Goal: Task Accomplishment & Management: Use online tool/utility

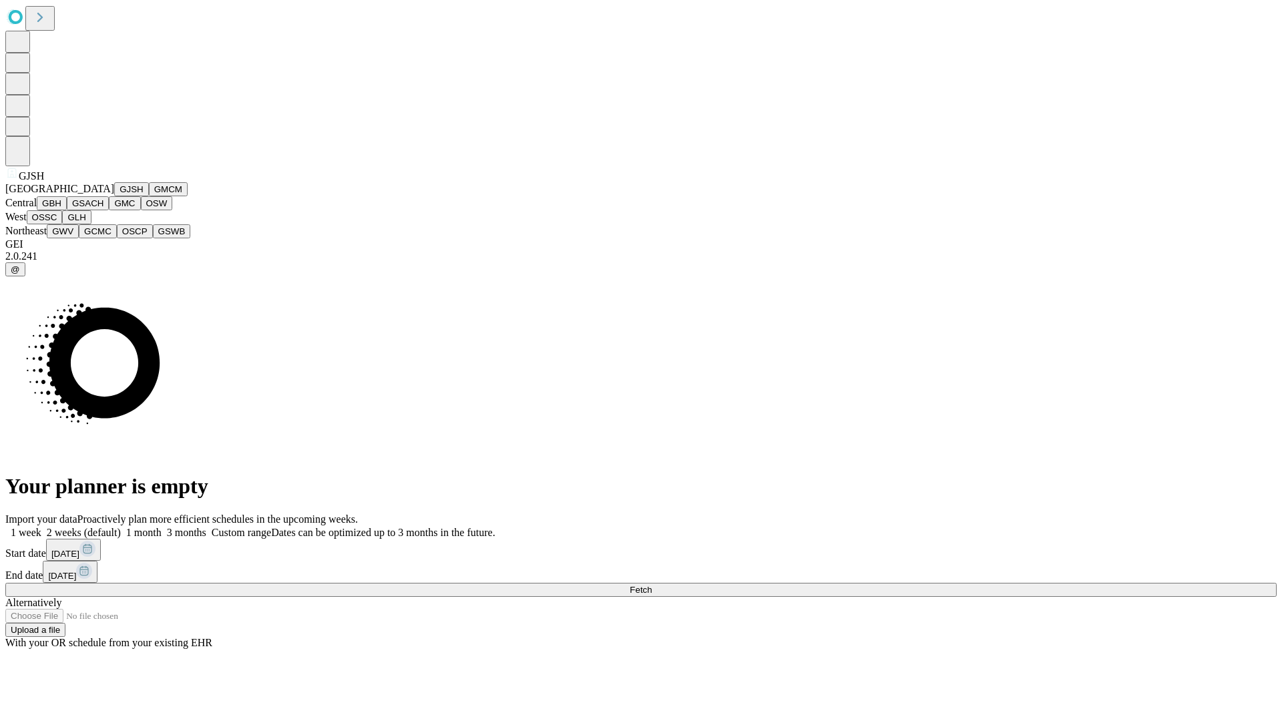
click at [114, 196] on button "GJSH" at bounding box center [131, 189] width 35 height 14
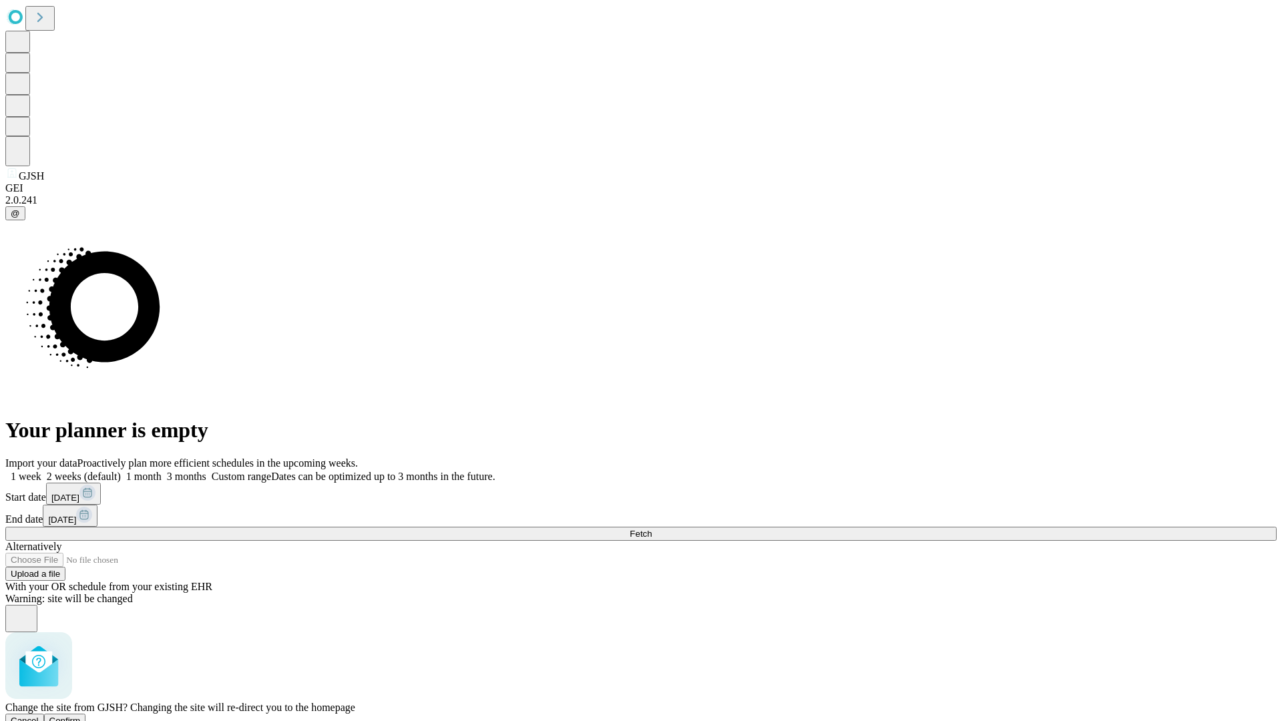
click at [81, 716] on span "Confirm" at bounding box center [64, 721] width 31 height 10
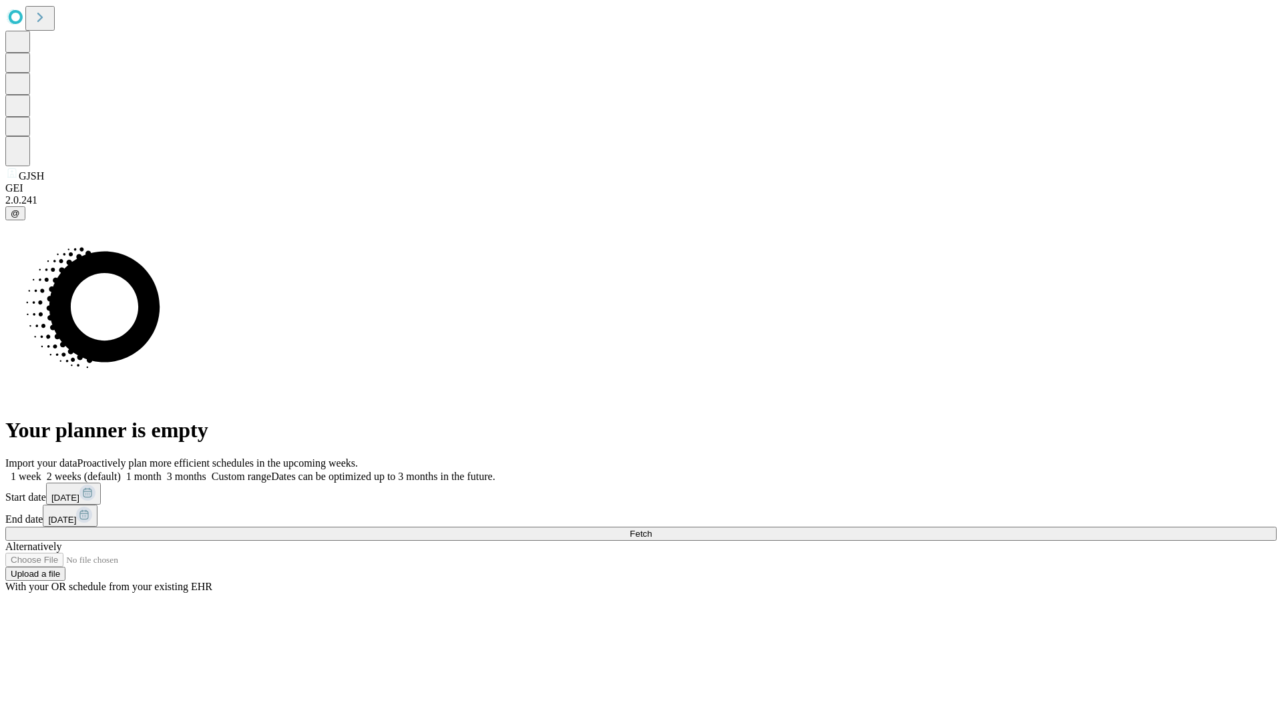
click at [162, 471] on label "1 month" at bounding box center [141, 476] width 41 height 11
click at [652, 529] on span "Fetch" at bounding box center [641, 534] width 22 height 10
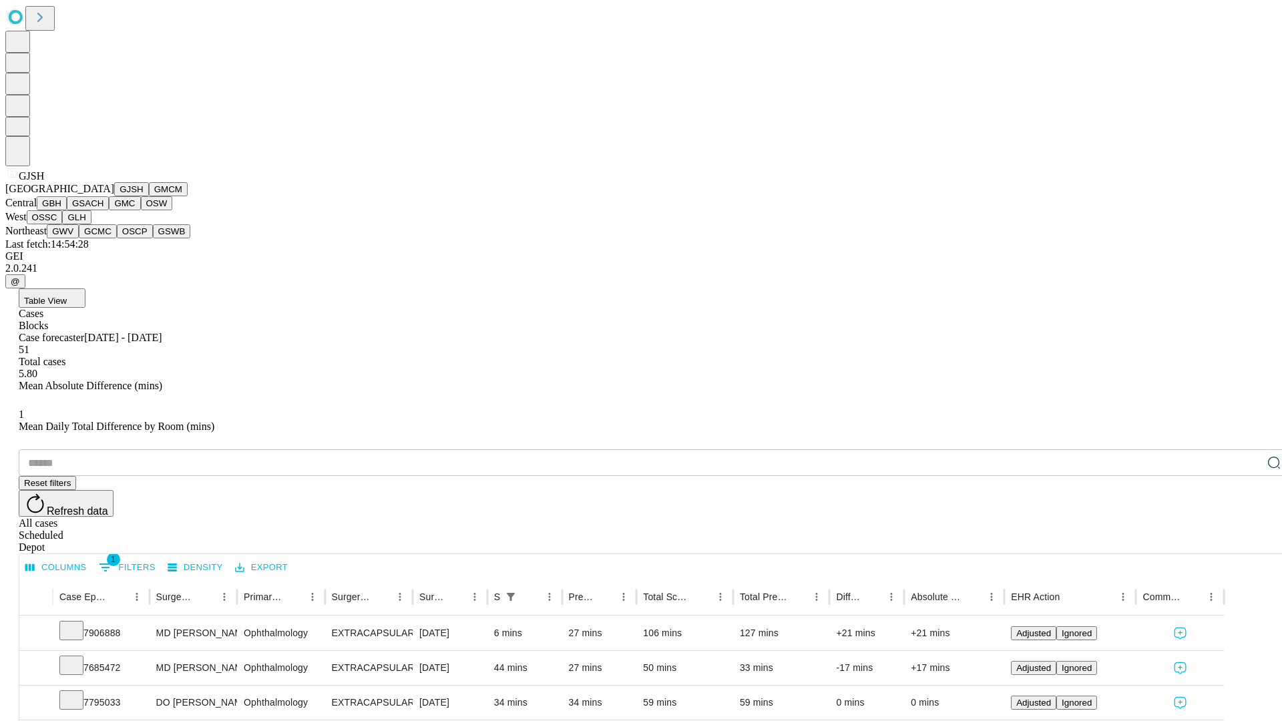
click at [149, 196] on button "GMCM" at bounding box center [168, 189] width 39 height 14
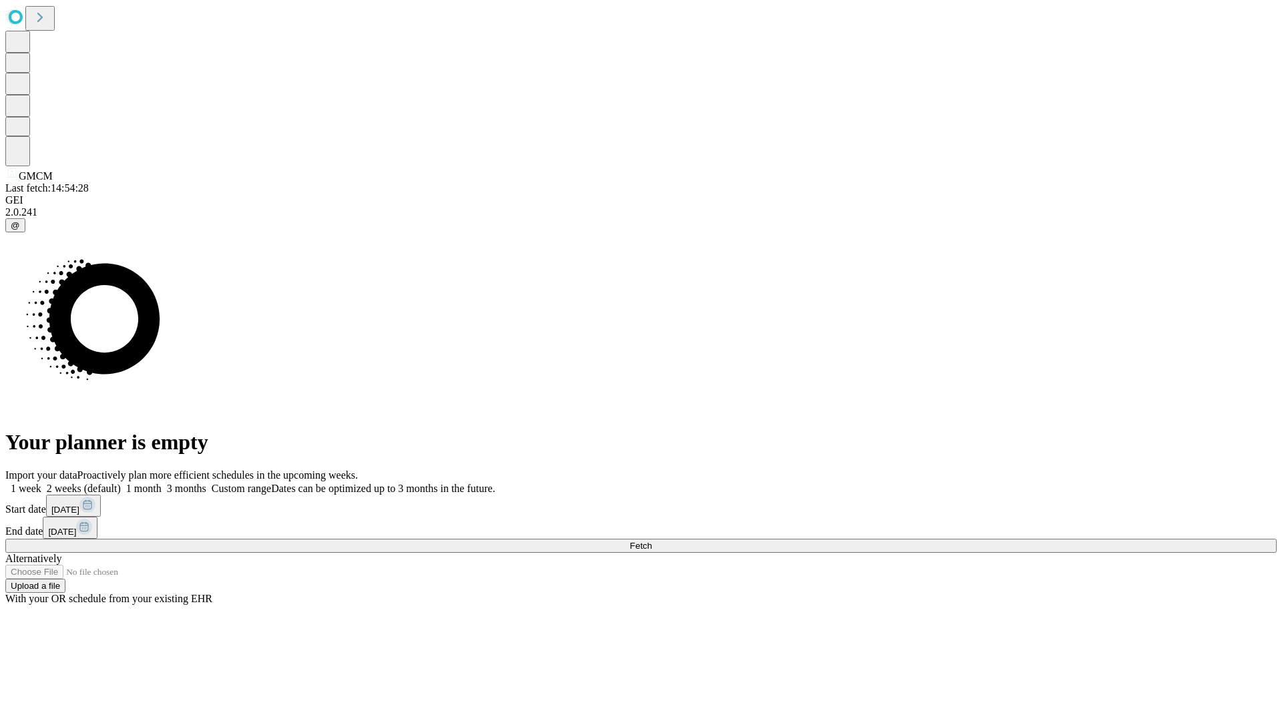
click at [162, 483] on label "1 month" at bounding box center [141, 488] width 41 height 11
click at [652, 541] on span "Fetch" at bounding box center [641, 546] width 22 height 10
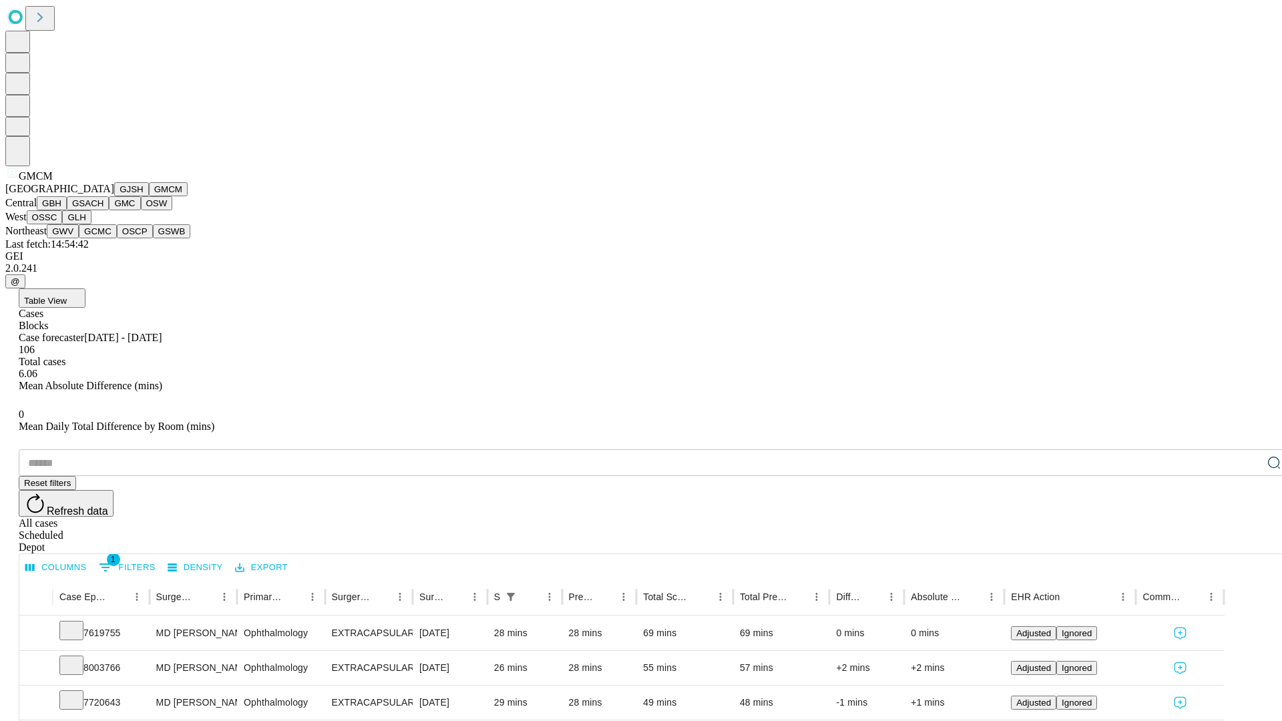
click at [67, 210] on button "GBH" at bounding box center [52, 203] width 30 height 14
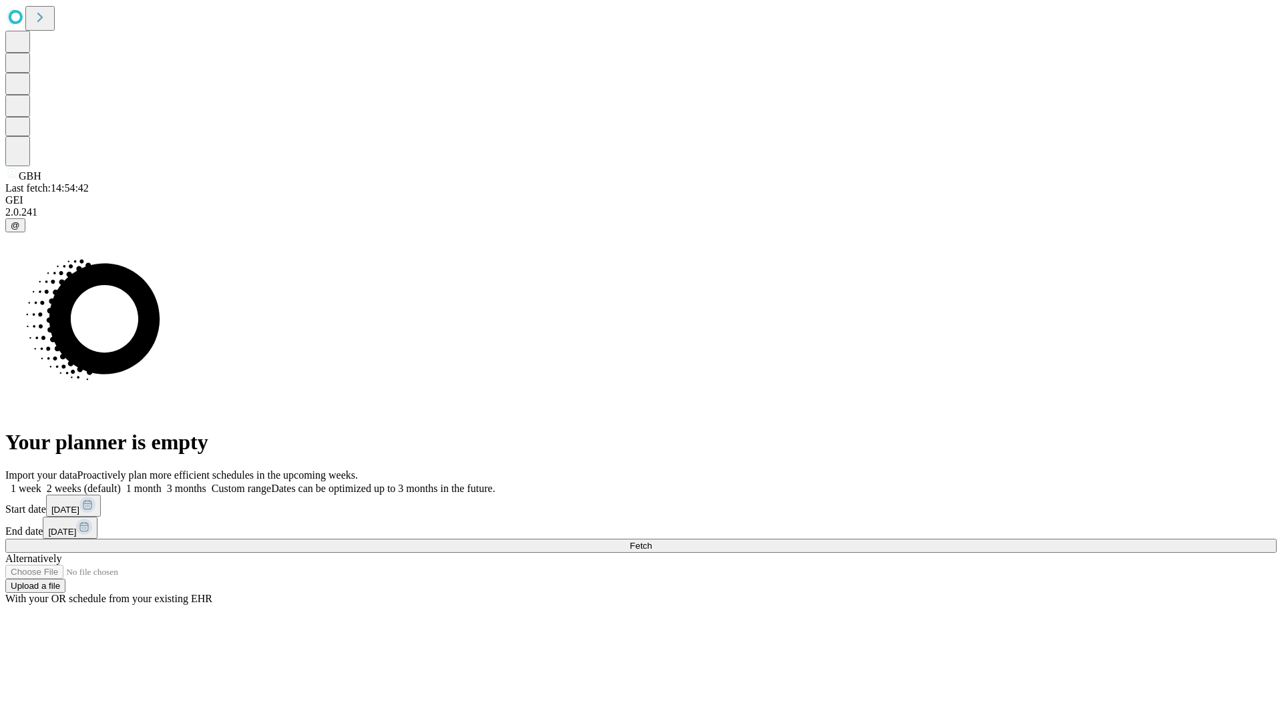
click at [162, 483] on label "1 month" at bounding box center [141, 488] width 41 height 11
click at [652, 541] on span "Fetch" at bounding box center [641, 546] width 22 height 10
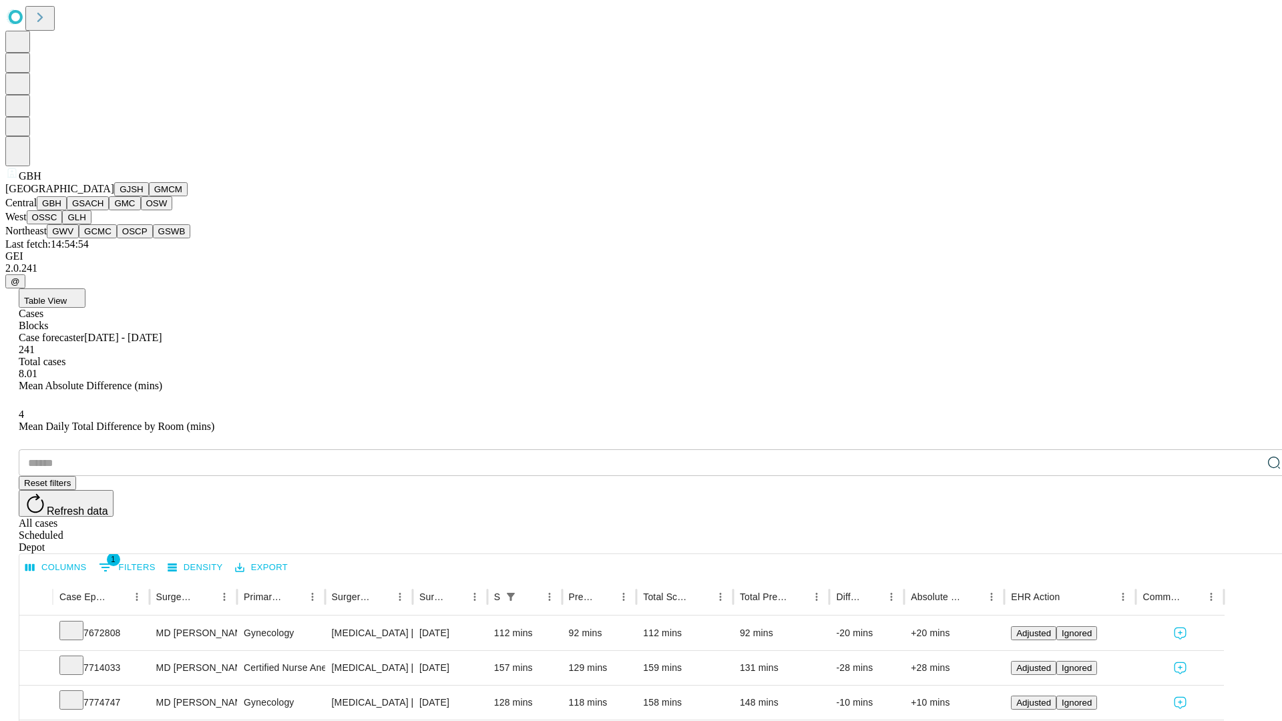
click at [104, 210] on button "GSACH" at bounding box center [88, 203] width 42 height 14
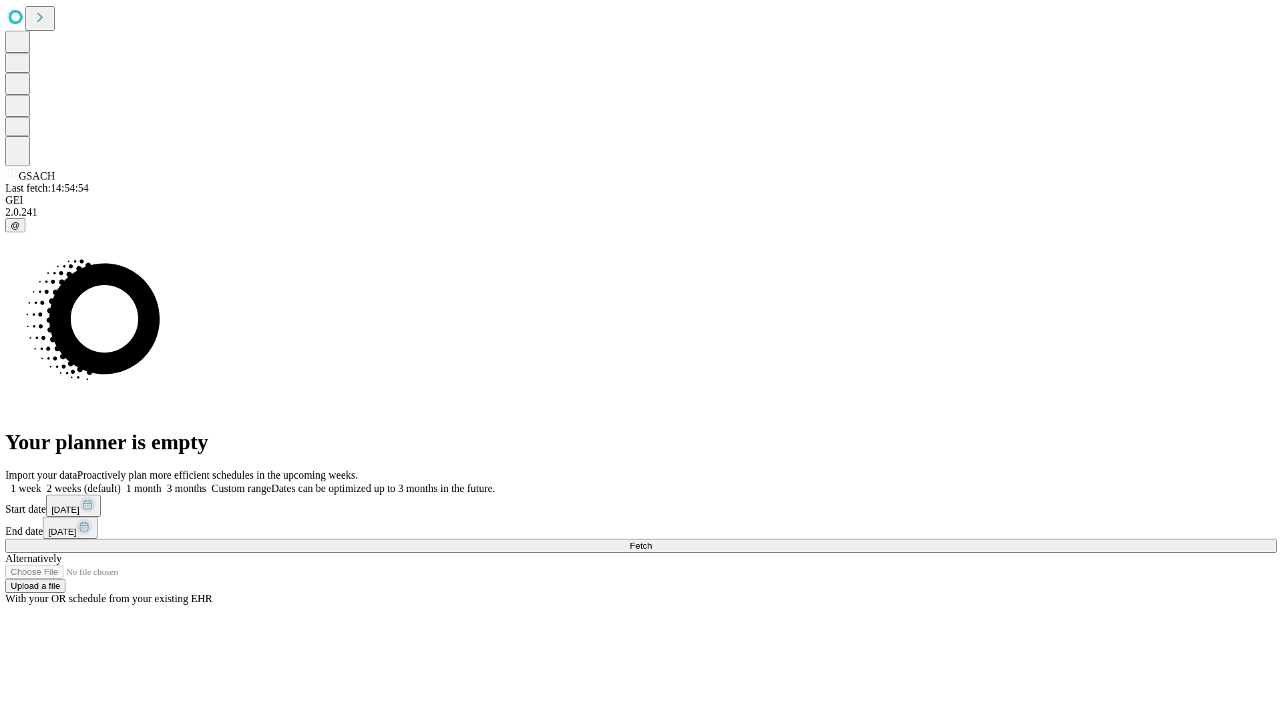
click at [162, 483] on label "1 month" at bounding box center [141, 488] width 41 height 11
click at [652, 541] on span "Fetch" at bounding box center [641, 546] width 22 height 10
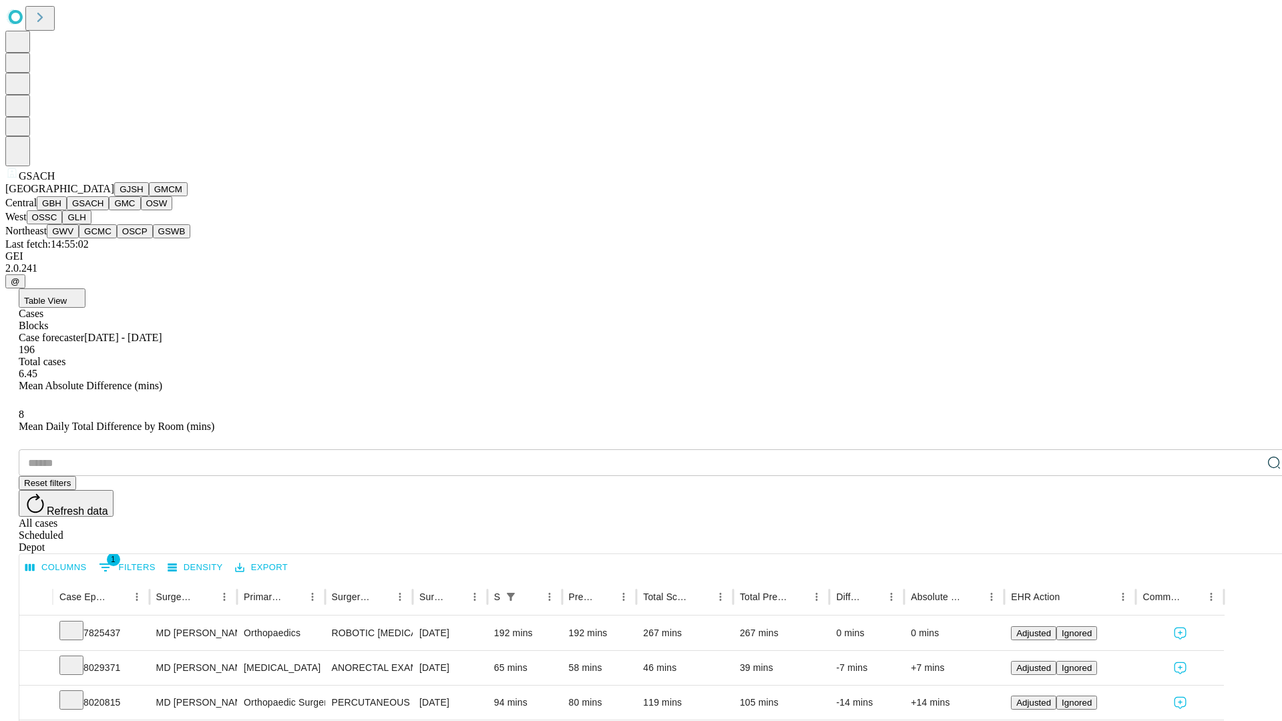
click at [109, 210] on button "GMC" at bounding box center [124, 203] width 31 height 14
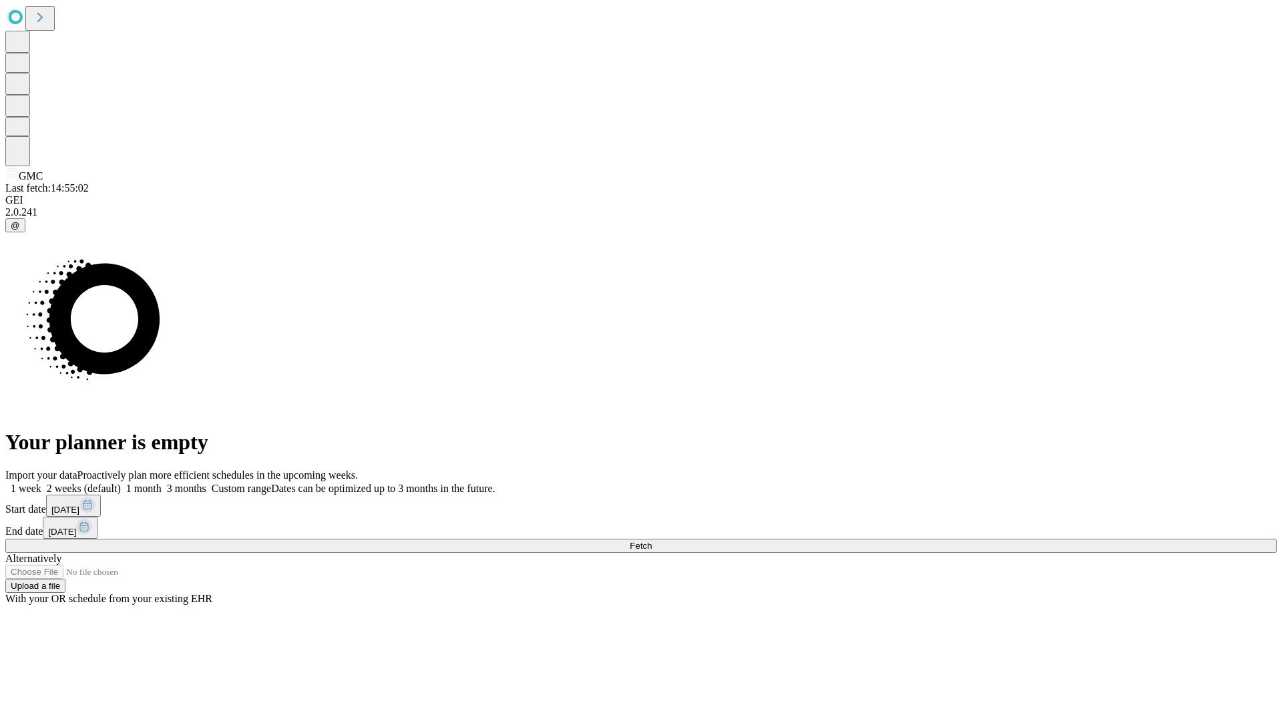
click at [162, 483] on label "1 month" at bounding box center [141, 488] width 41 height 11
click at [652, 541] on span "Fetch" at bounding box center [641, 546] width 22 height 10
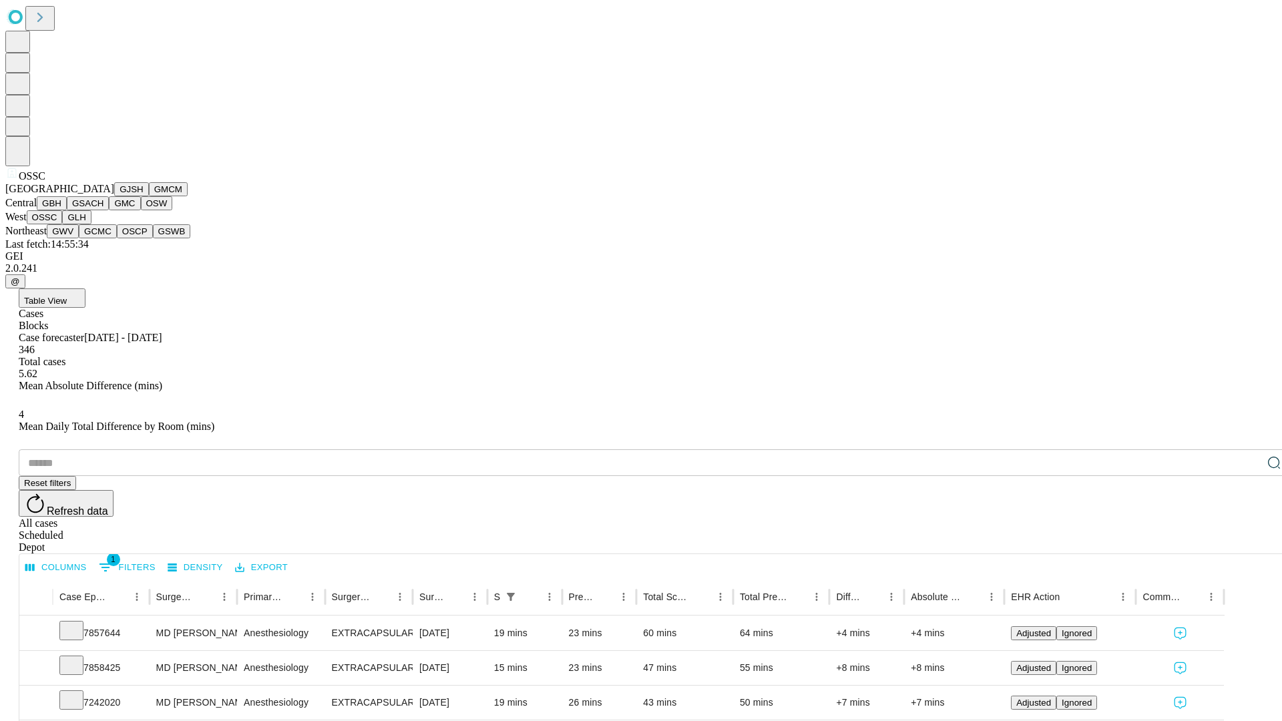
click at [91, 224] on button "GLH" at bounding box center [76, 217] width 29 height 14
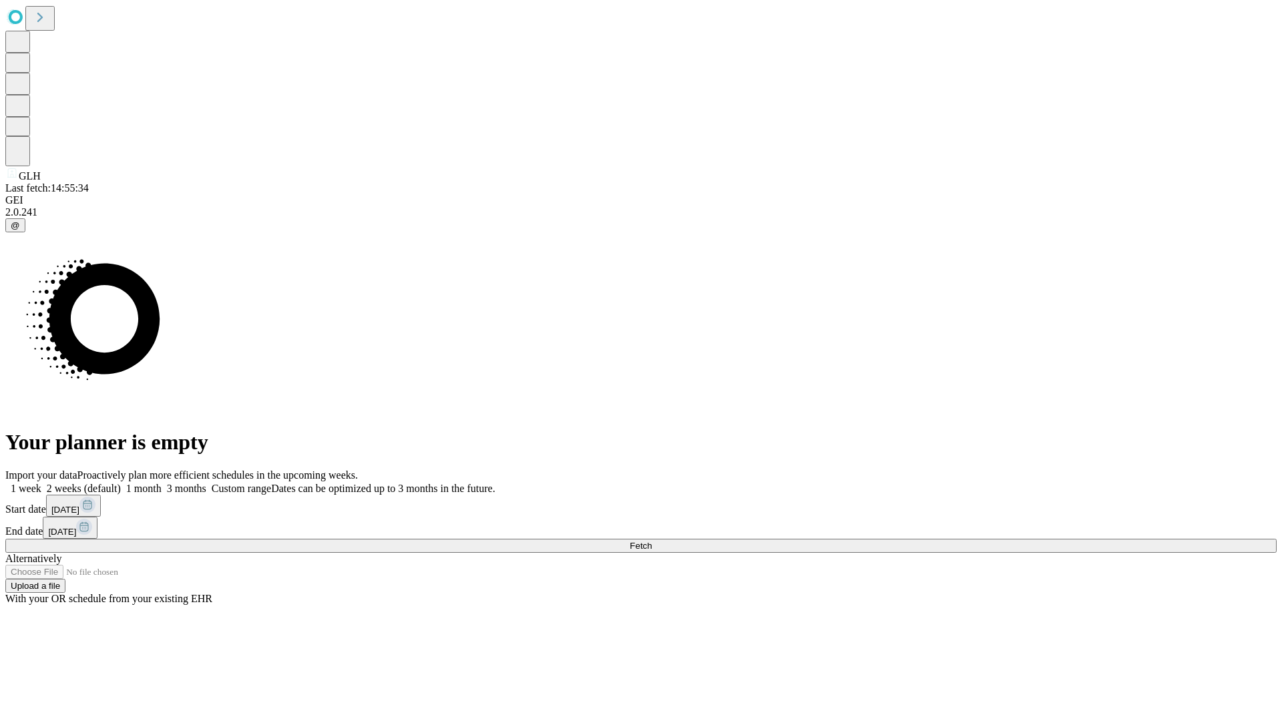
click at [652, 541] on span "Fetch" at bounding box center [641, 546] width 22 height 10
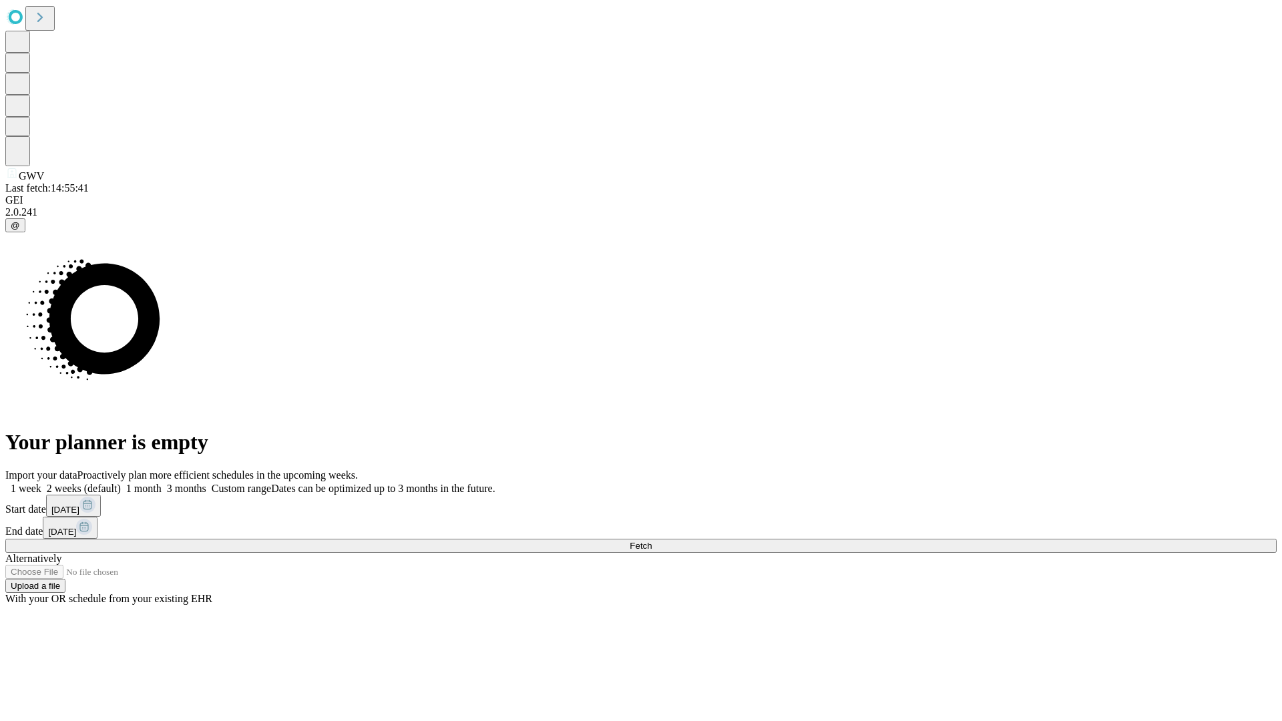
click at [162, 483] on label "1 month" at bounding box center [141, 488] width 41 height 11
click at [652, 541] on span "Fetch" at bounding box center [641, 546] width 22 height 10
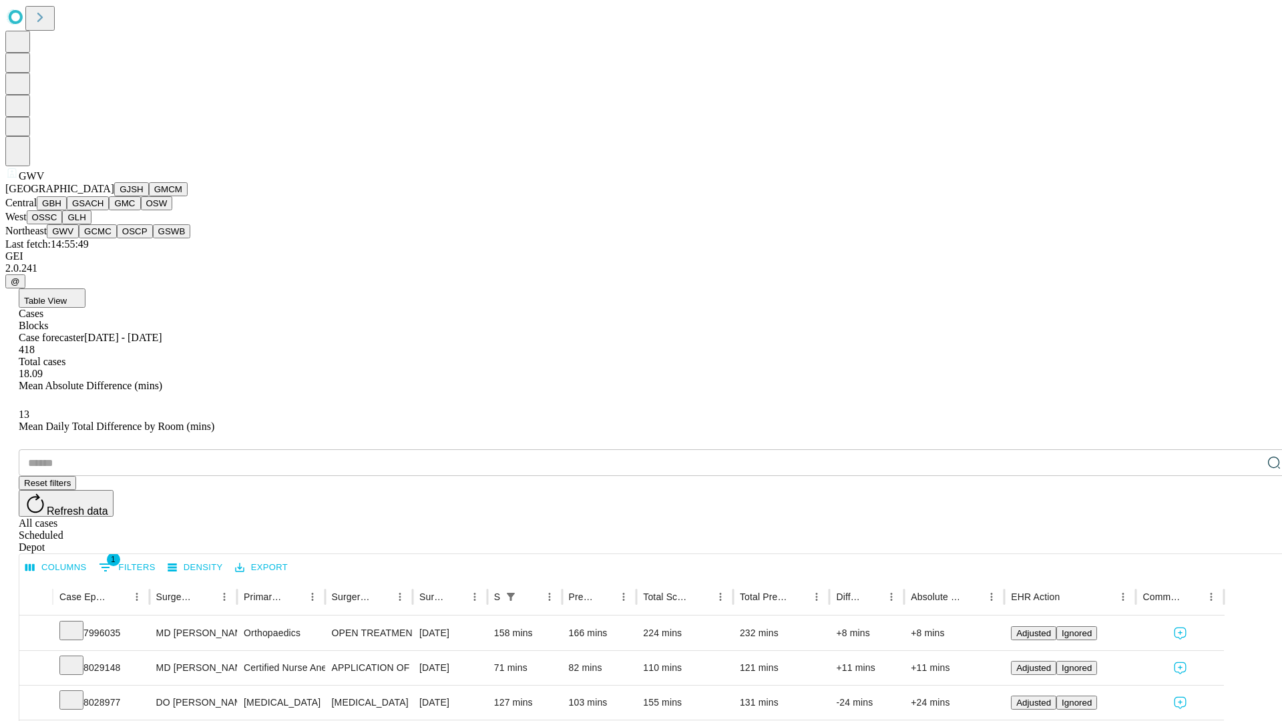
click at [104, 238] on button "GCMC" at bounding box center [98, 231] width 38 height 14
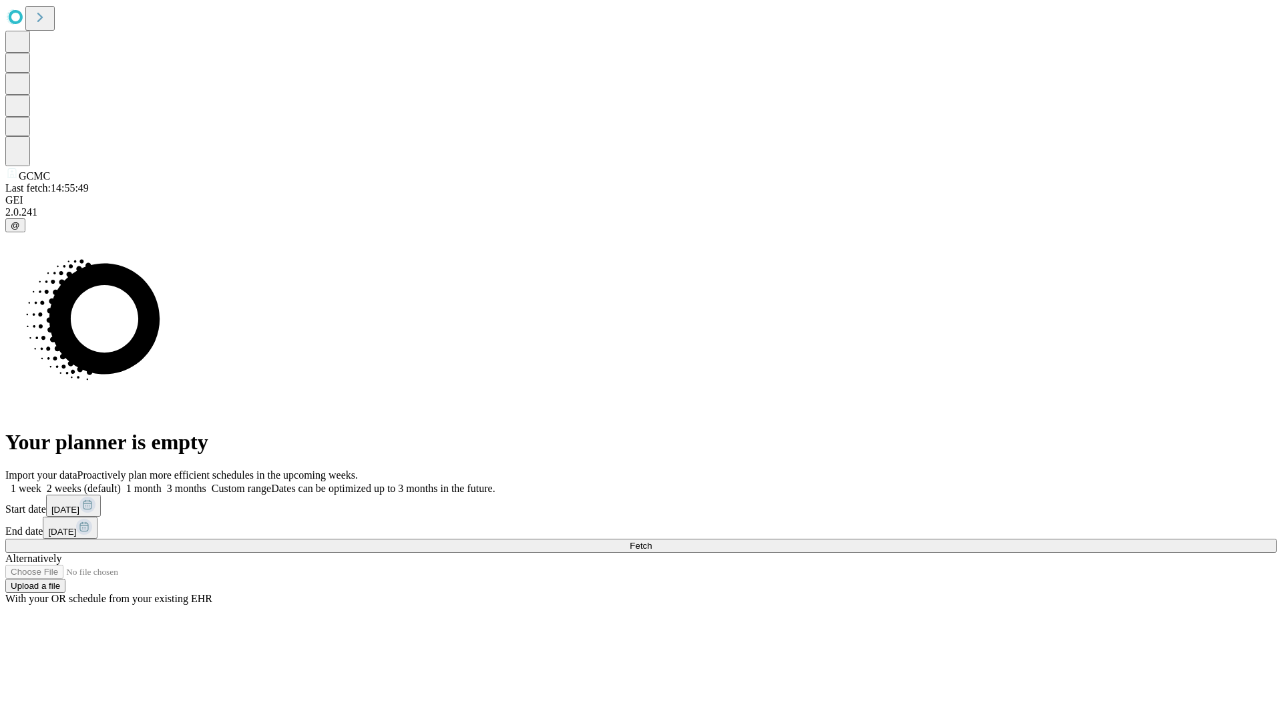
click at [162, 483] on label "1 month" at bounding box center [141, 488] width 41 height 11
click at [652, 541] on span "Fetch" at bounding box center [641, 546] width 22 height 10
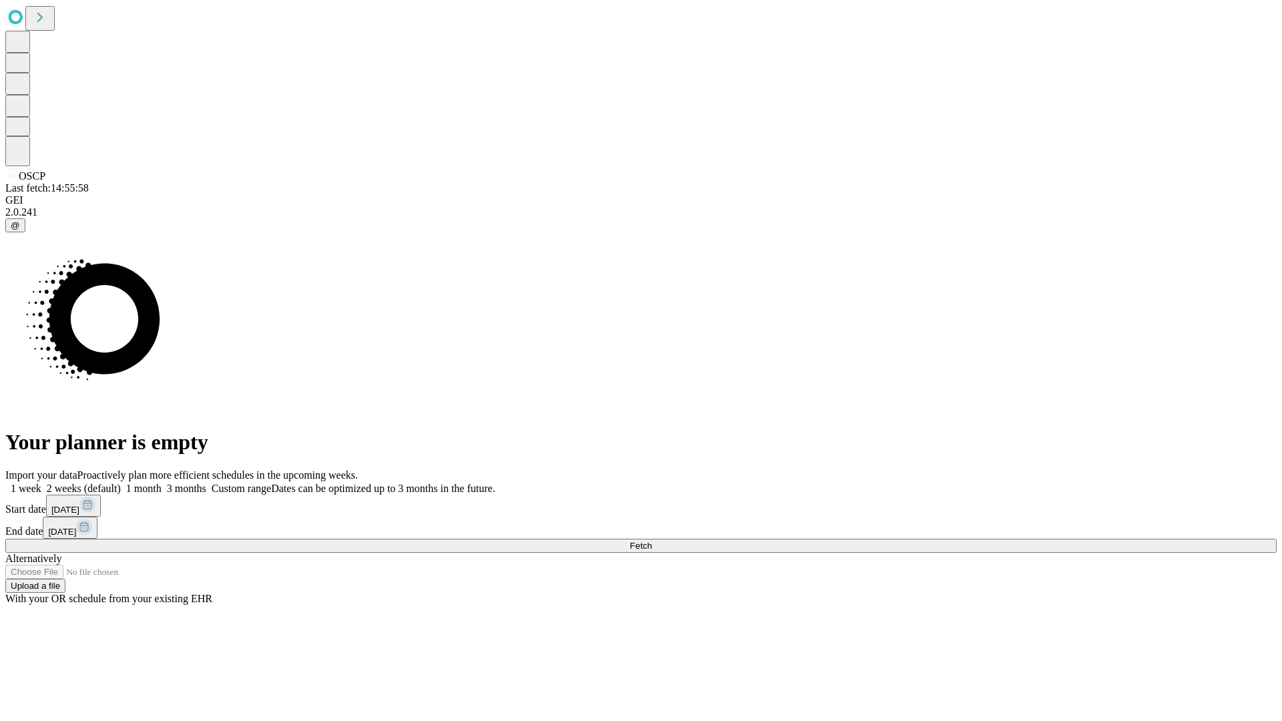
click at [162, 483] on label "1 month" at bounding box center [141, 488] width 41 height 11
click at [652, 541] on span "Fetch" at bounding box center [641, 546] width 22 height 10
